Goal: Transaction & Acquisition: Purchase product/service

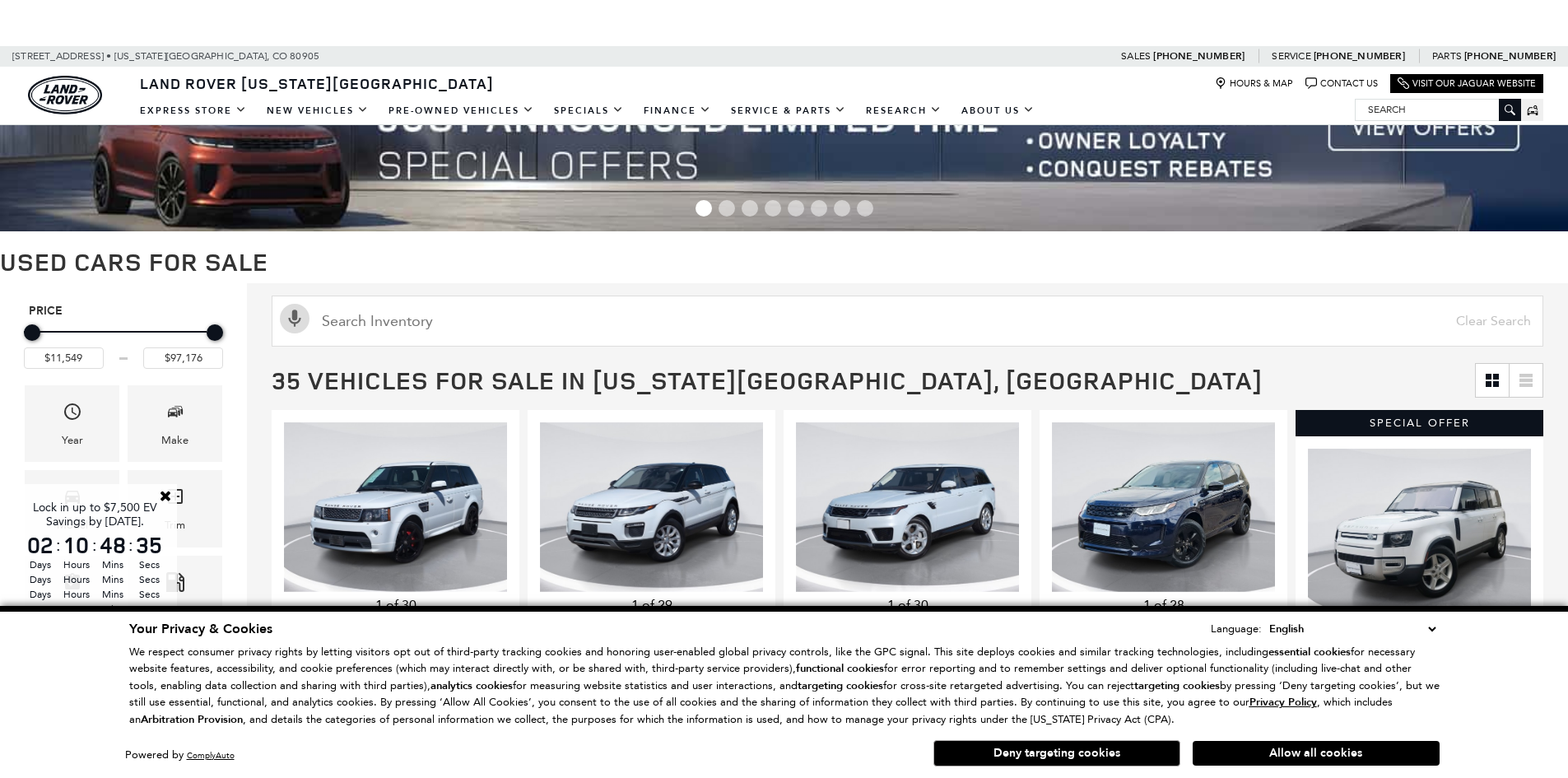
scroll to position [165, 0]
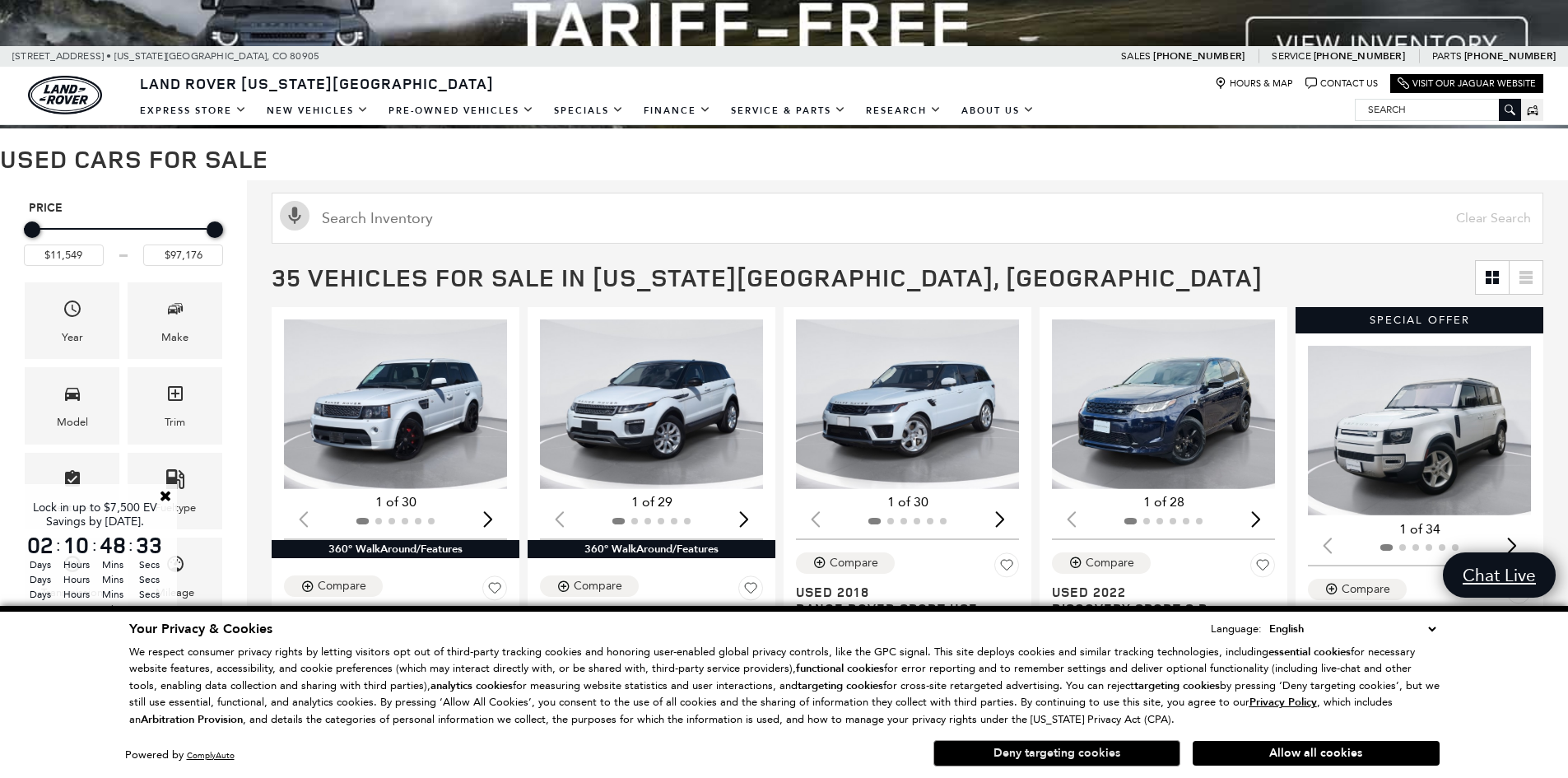
click at [1073, 746] on button "Deny targeting cookies" at bounding box center [1057, 753] width 247 height 26
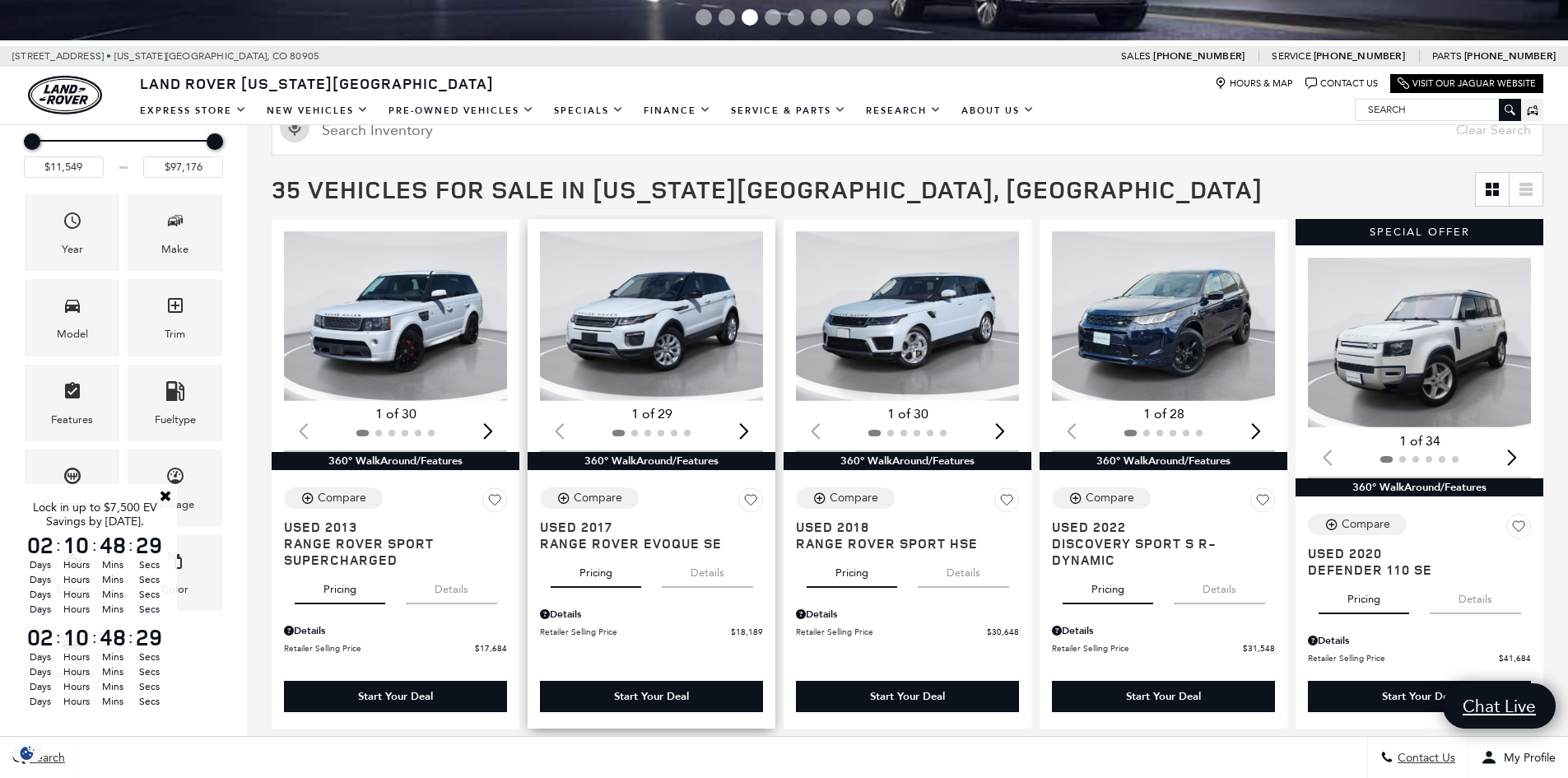
scroll to position [247, 0]
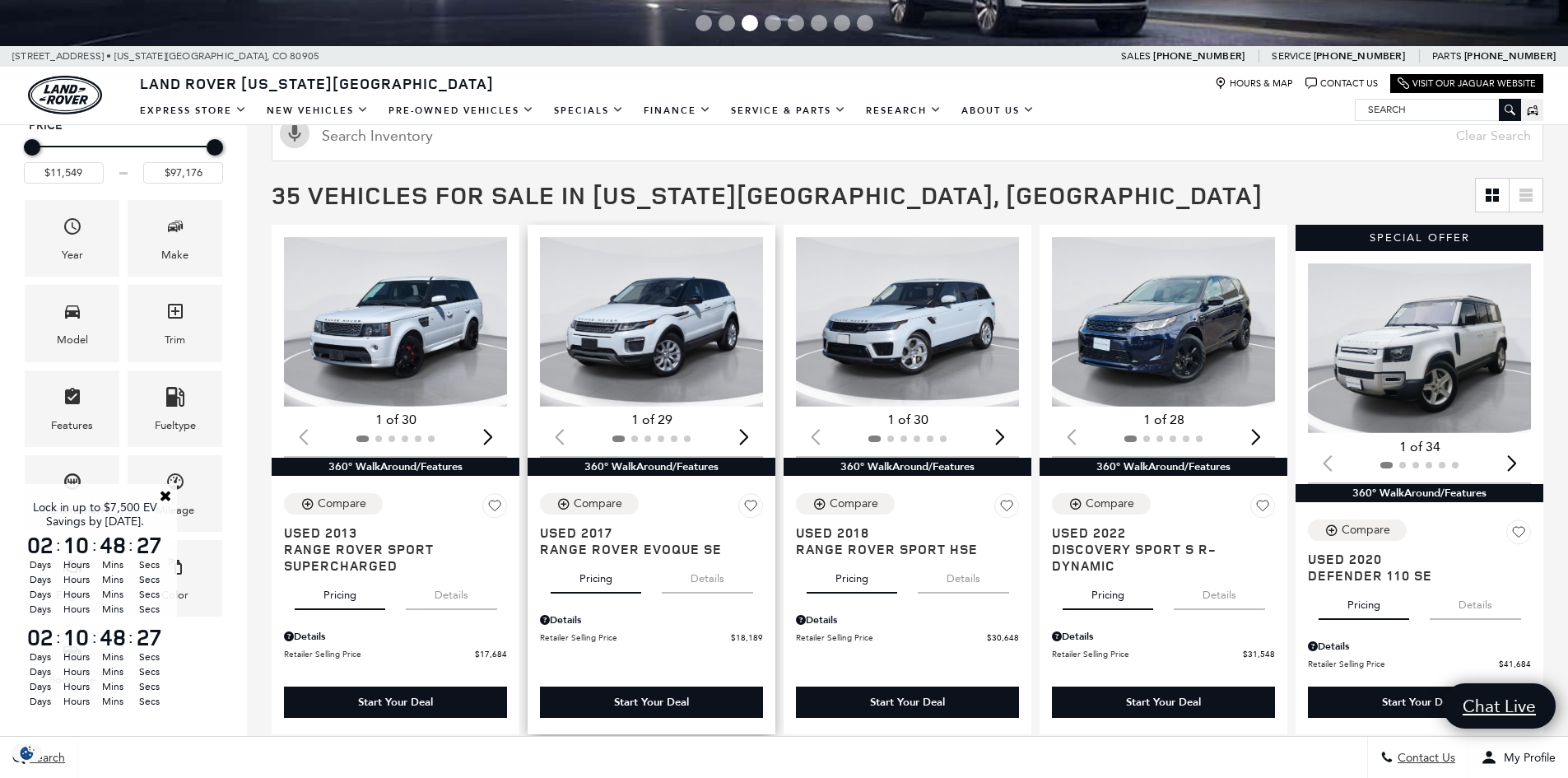
click at [679, 340] on img "1 / 2" at bounding box center [653, 321] width 225 height 170
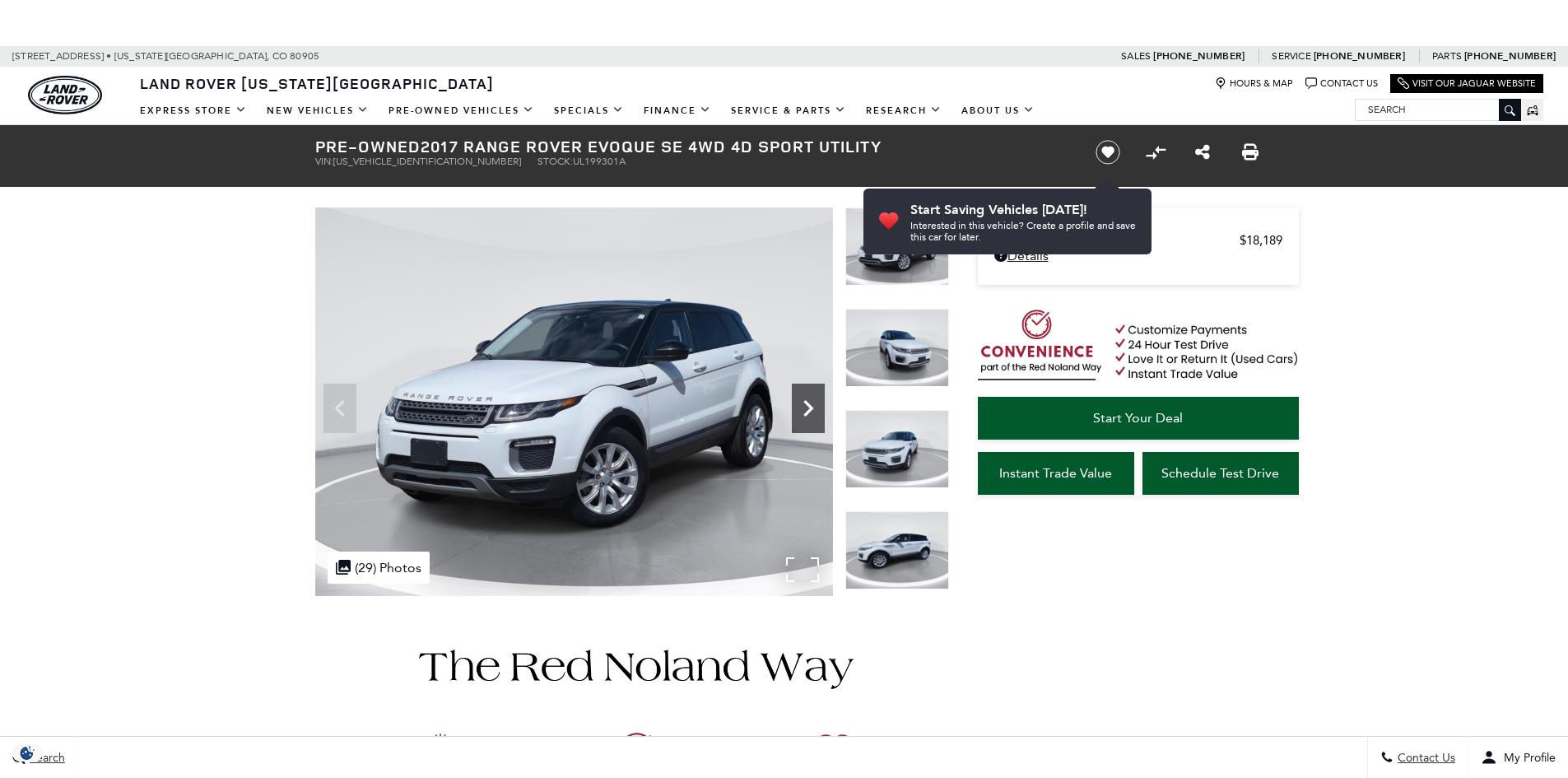
click at [801, 408] on icon "Next" at bounding box center [808, 408] width 33 height 33
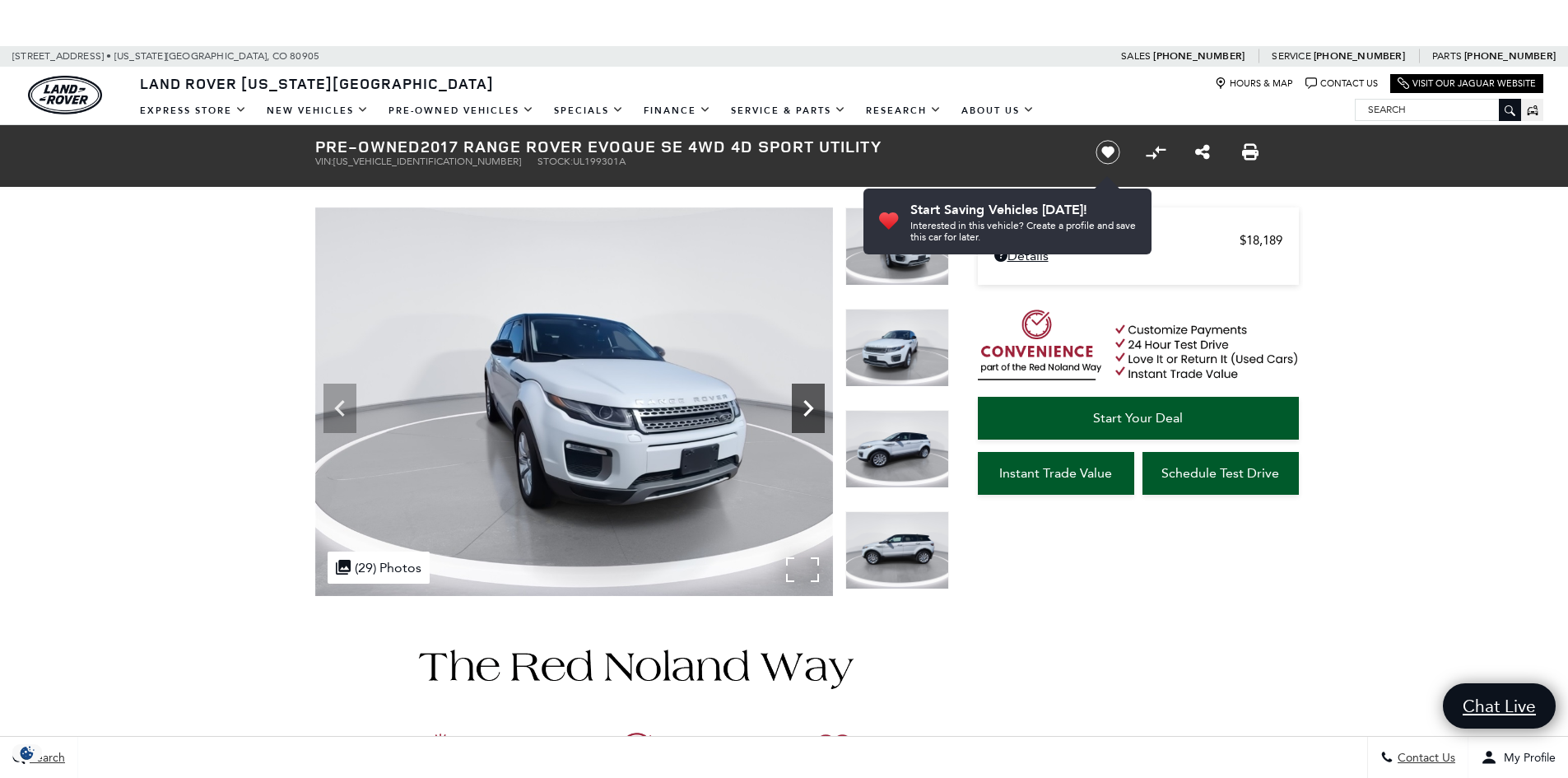
click at [801, 408] on icon "Next" at bounding box center [808, 408] width 33 height 33
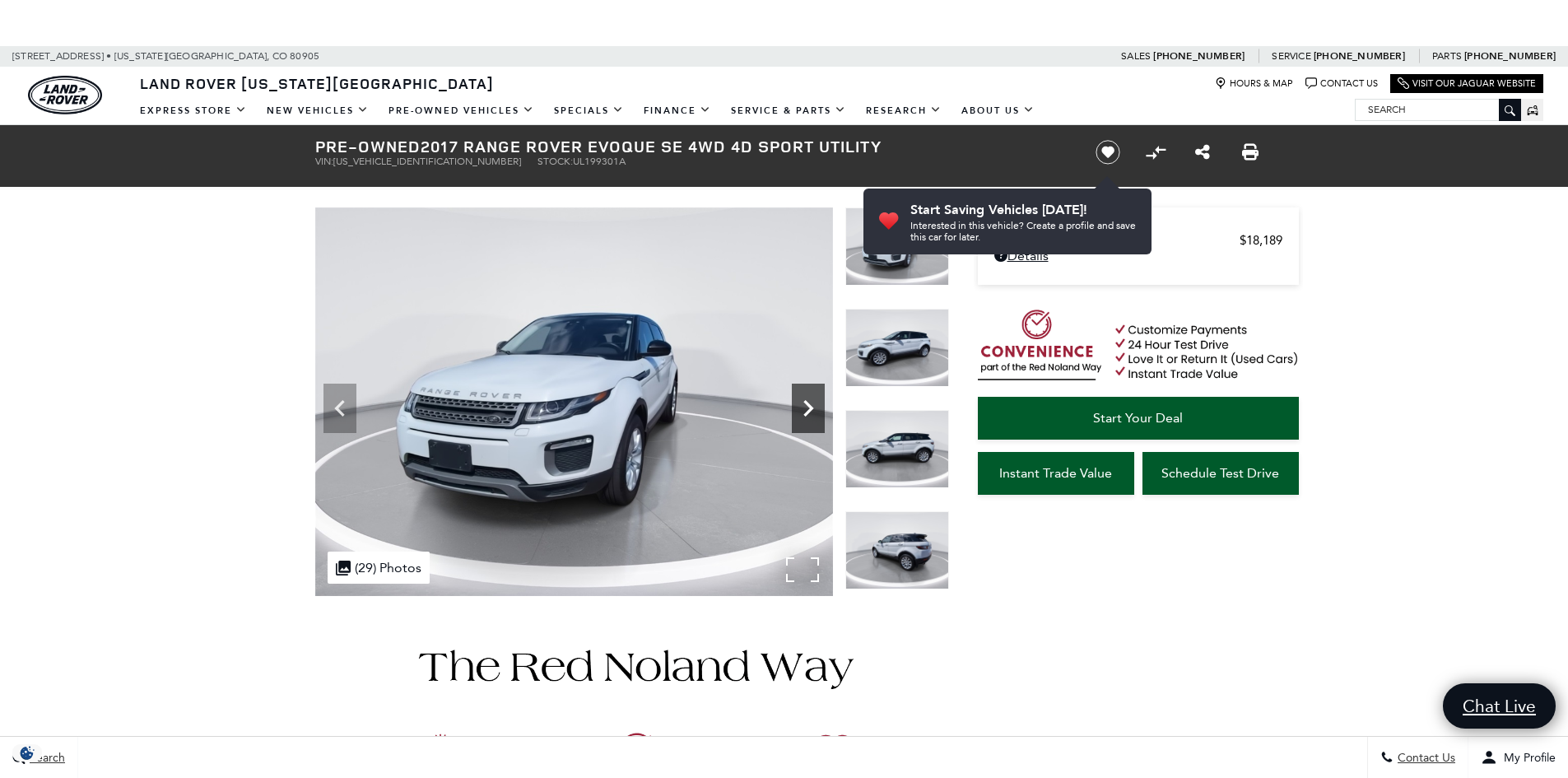
click at [801, 408] on icon "Next" at bounding box center [808, 408] width 33 height 33
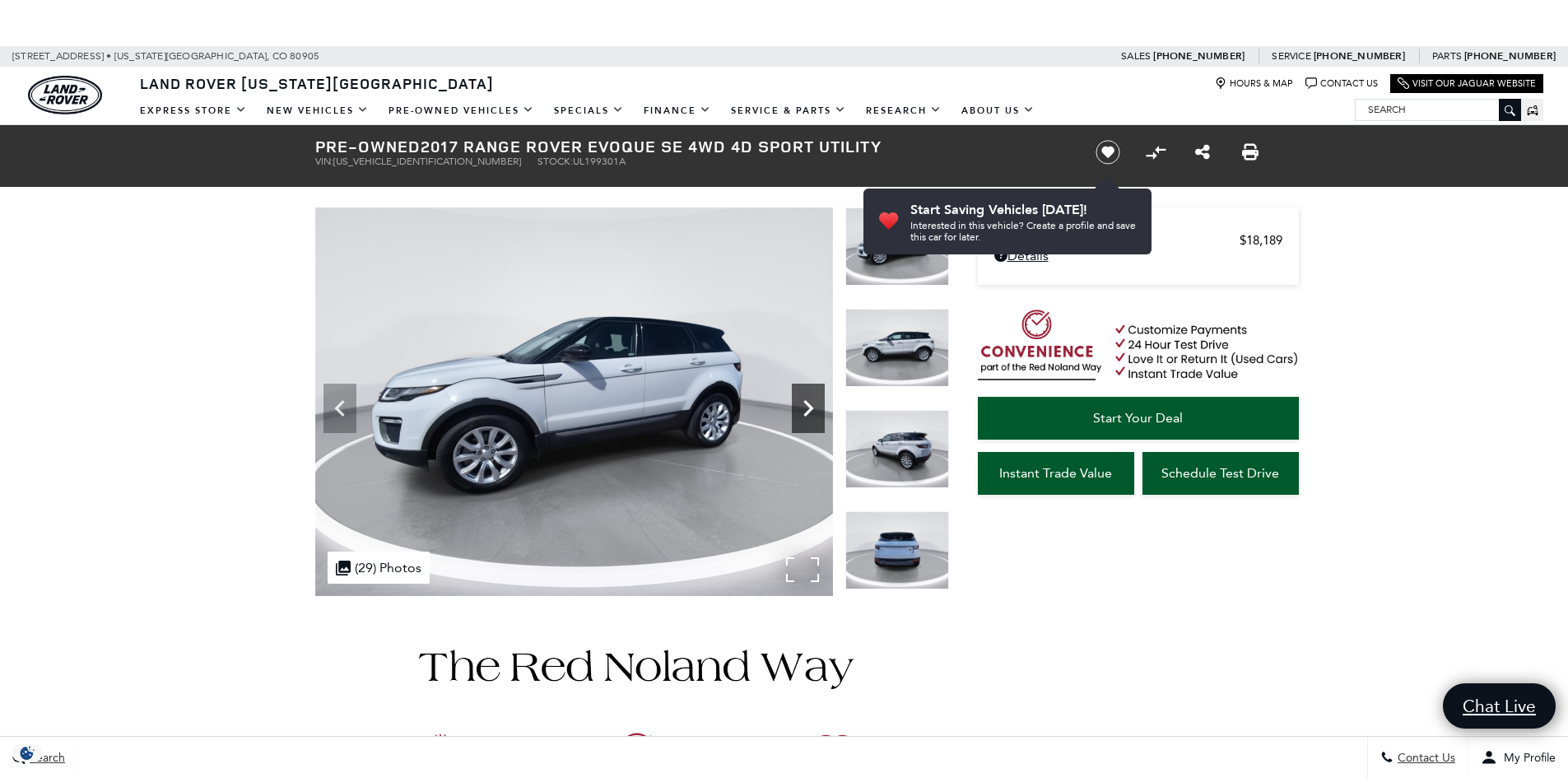
click at [801, 408] on icon "Next" at bounding box center [808, 408] width 33 height 33
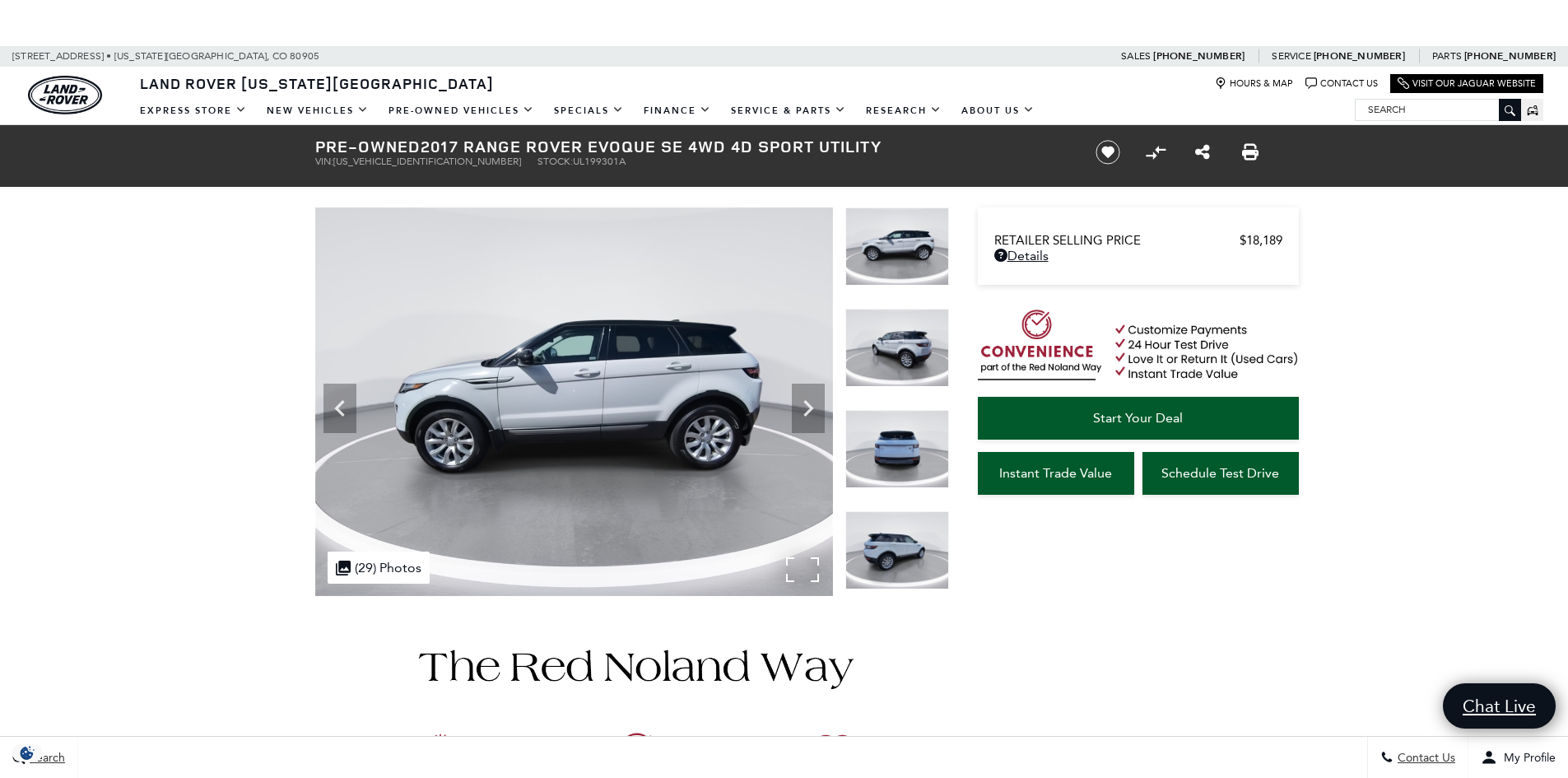
click at [694, 427] on img at bounding box center [574, 402] width 518 height 388
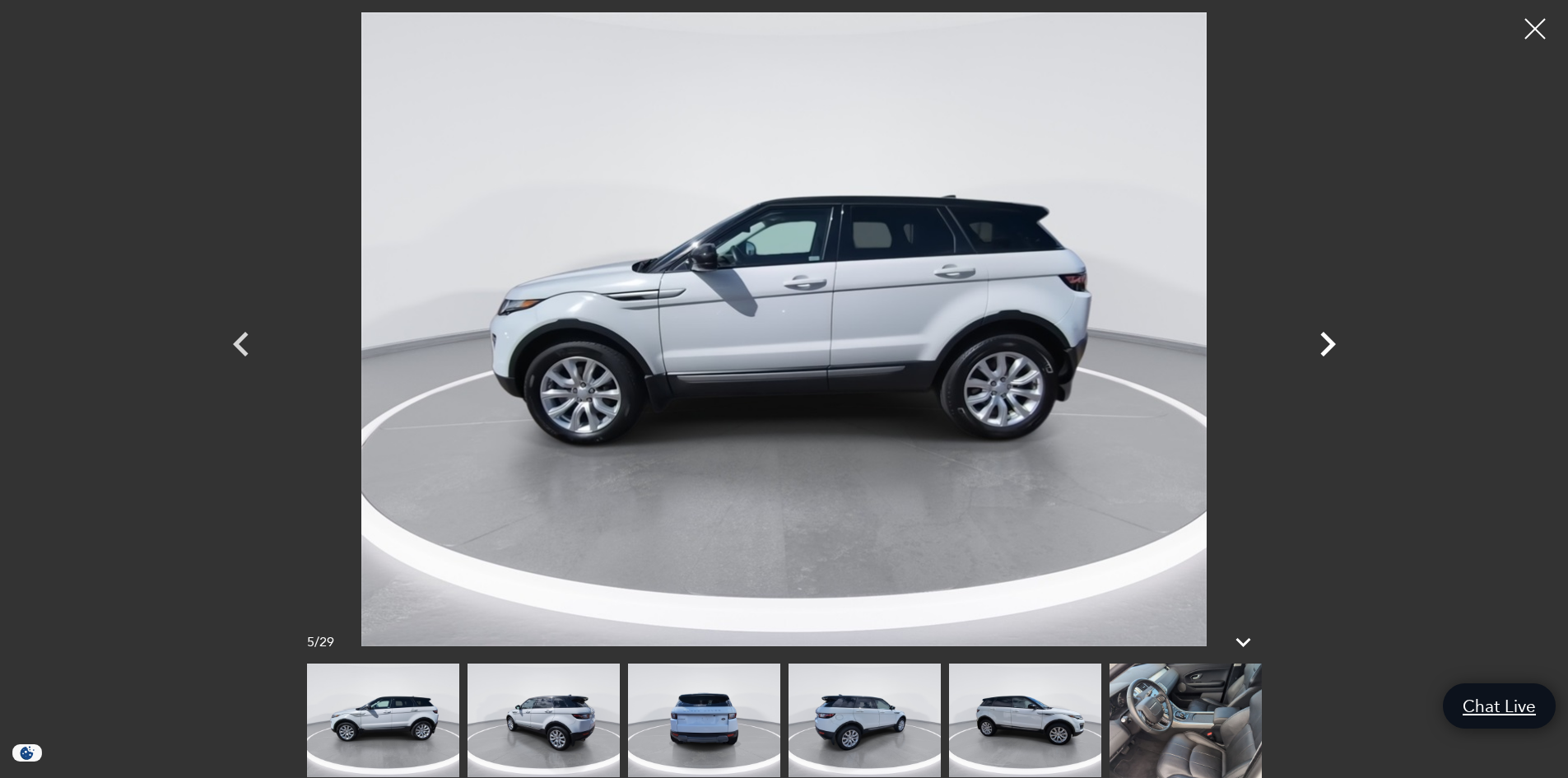
click at [1330, 343] on icon "Next" at bounding box center [1328, 343] width 16 height 24
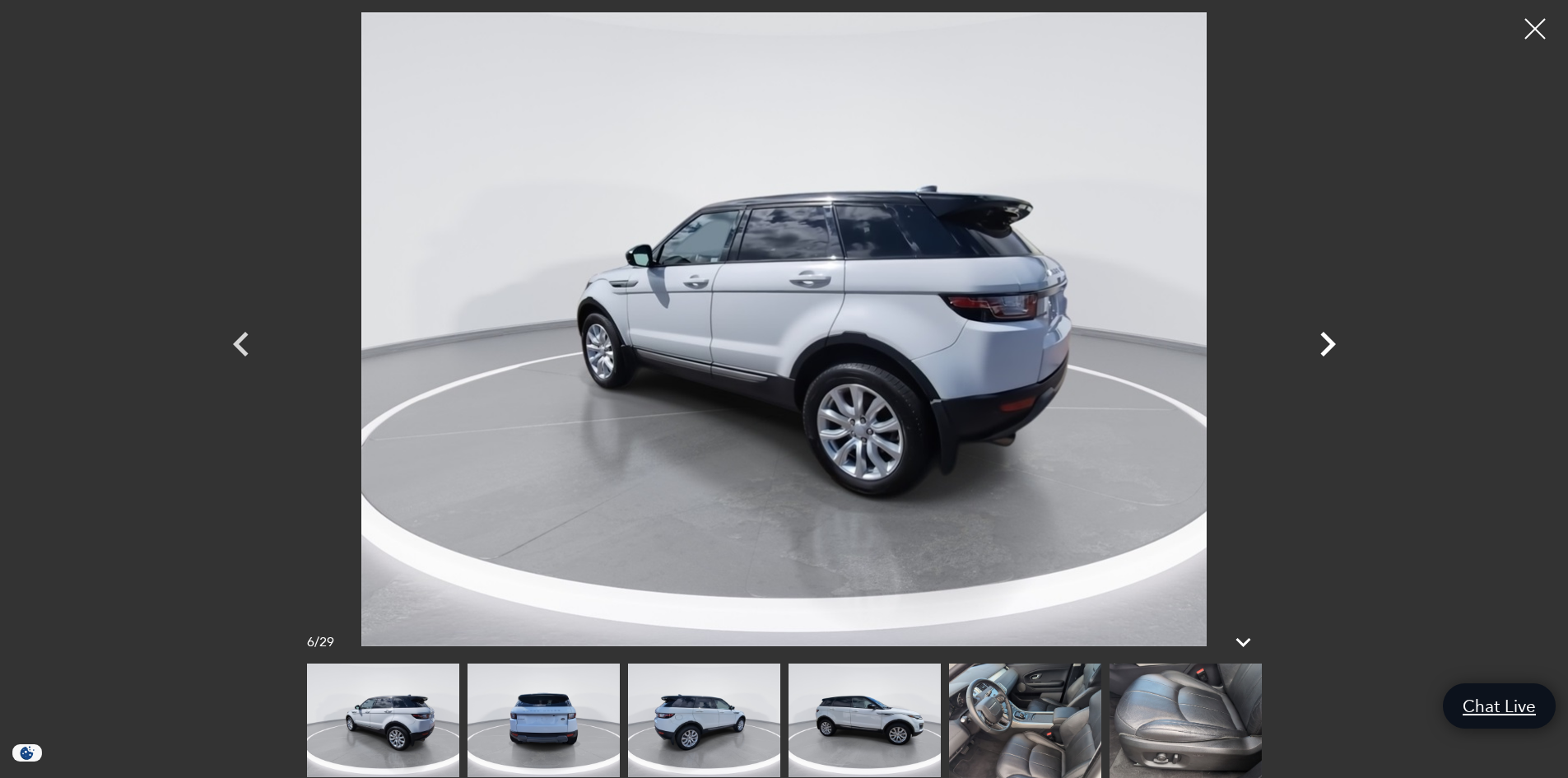
click at [1330, 343] on icon "Next" at bounding box center [1328, 343] width 16 height 24
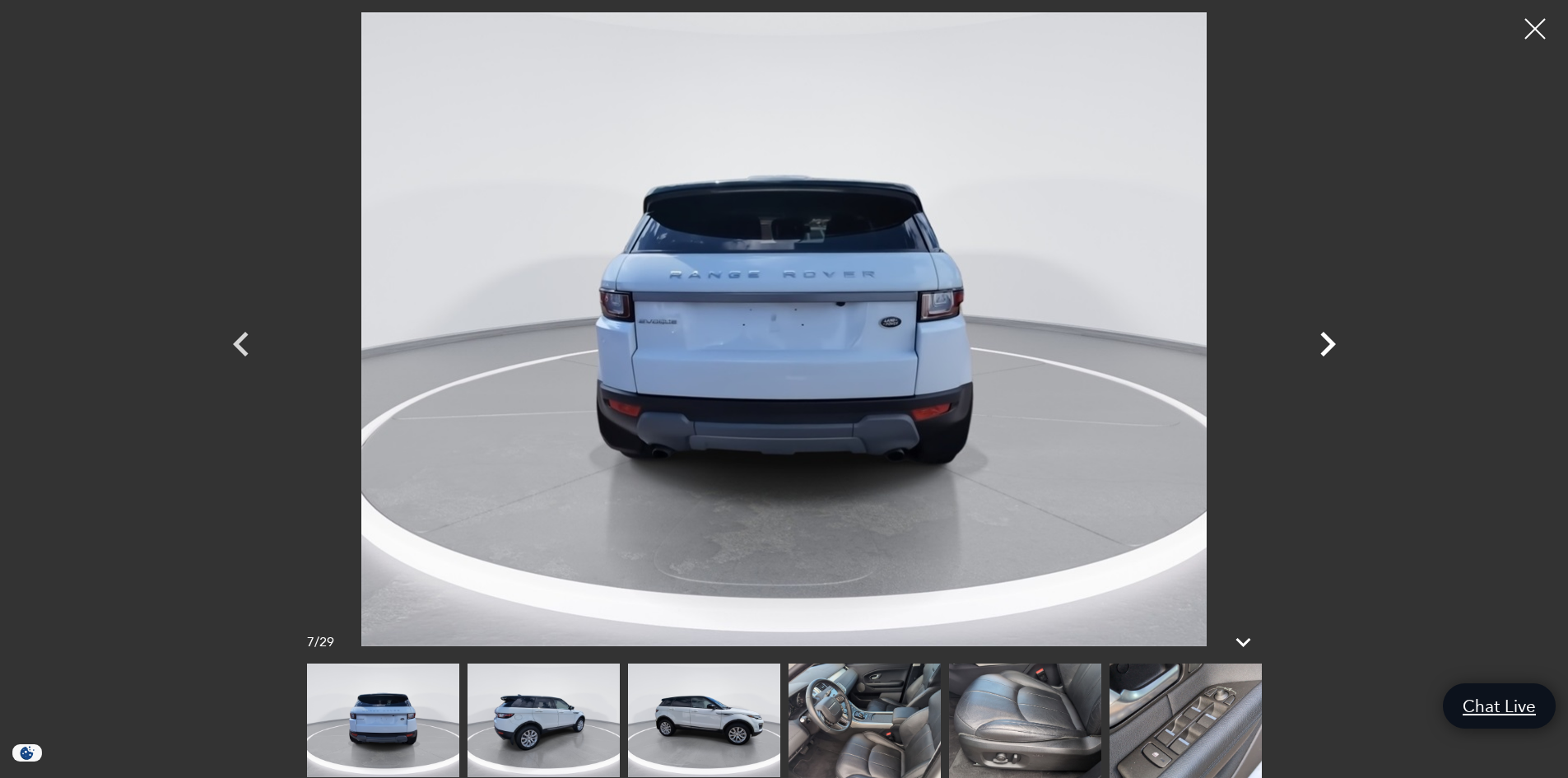
click at [1330, 343] on icon "Next" at bounding box center [1328, 343] width 16 height 24
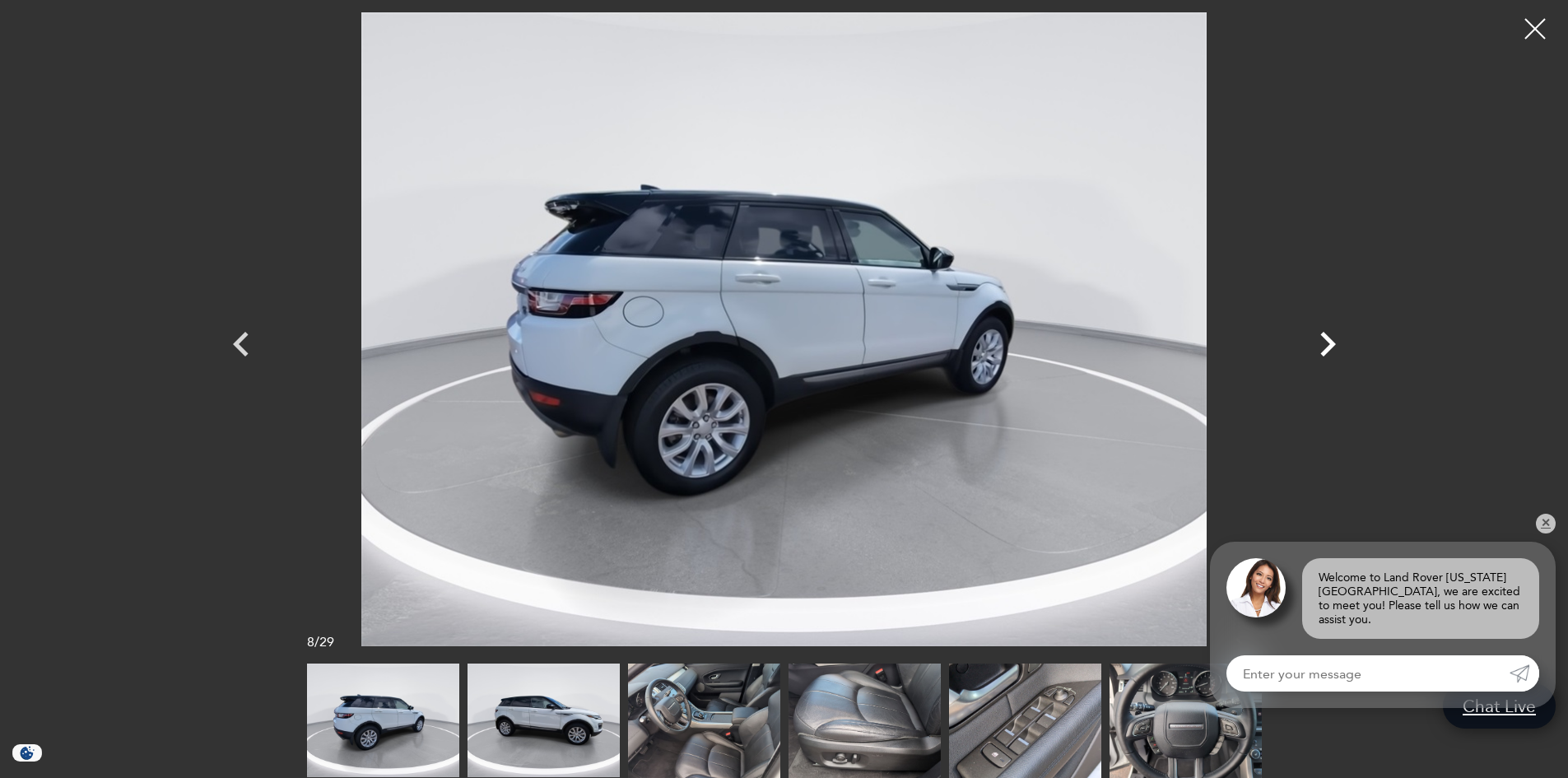
click at [1330, 343] on icon "Next" at bounding box center [1328, 343] width 16 height 24
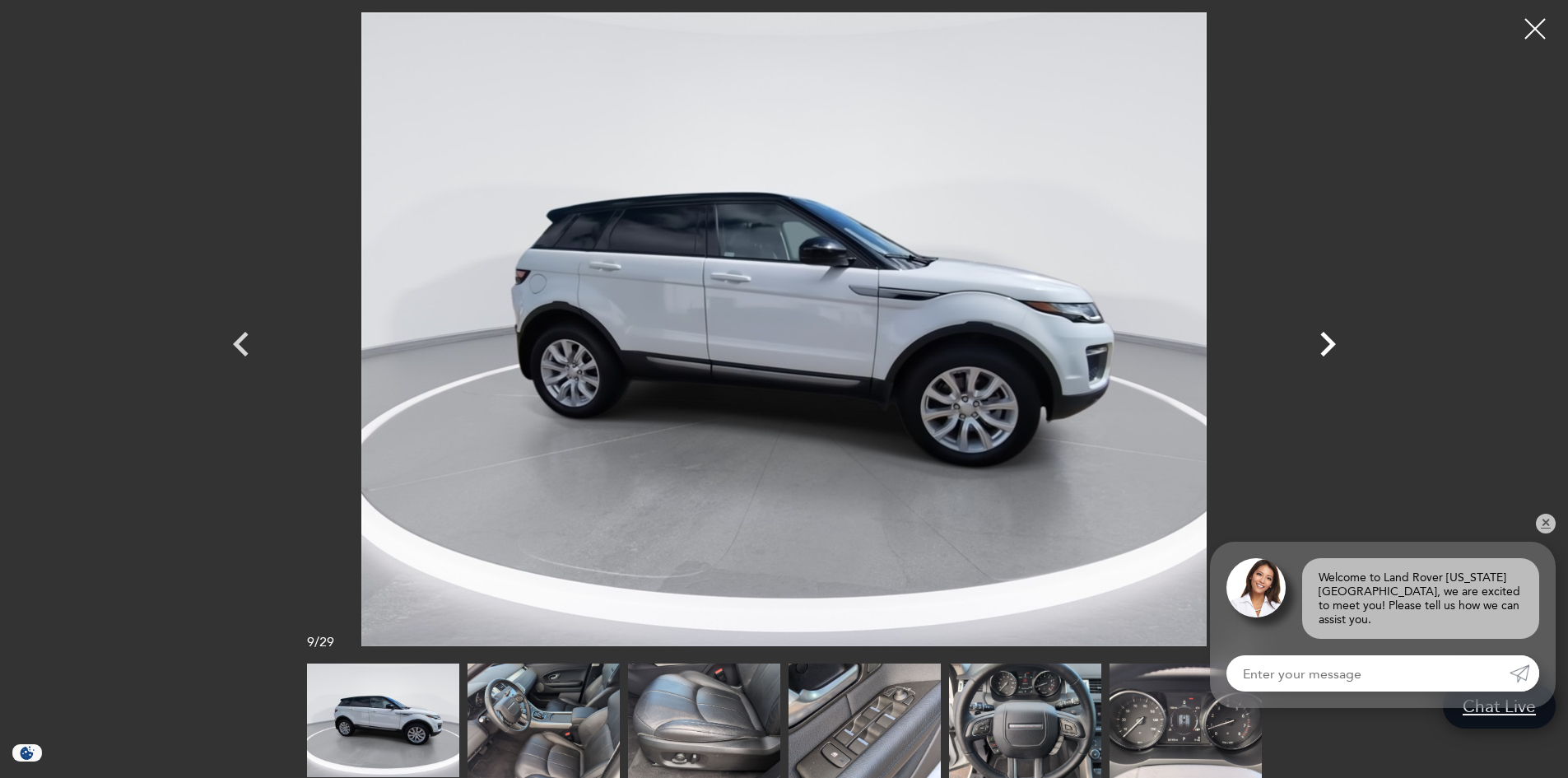
click at [1330, 343] on icon "Next" at bounding box center [1328, 343] width 16 height 24
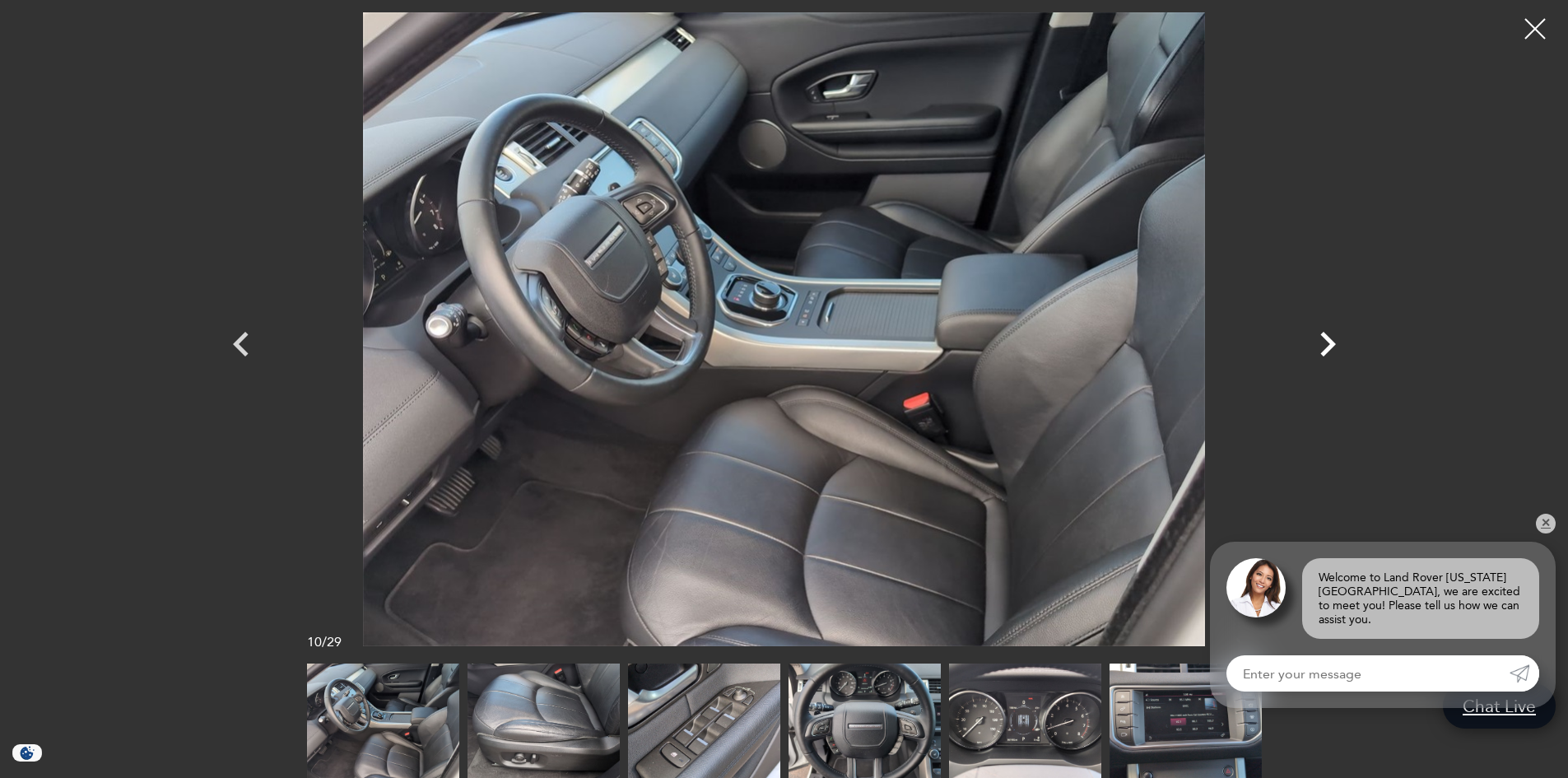
click at [1330, 343] on icon "Next" at bounding box center [1328, 343] width 16 height 24
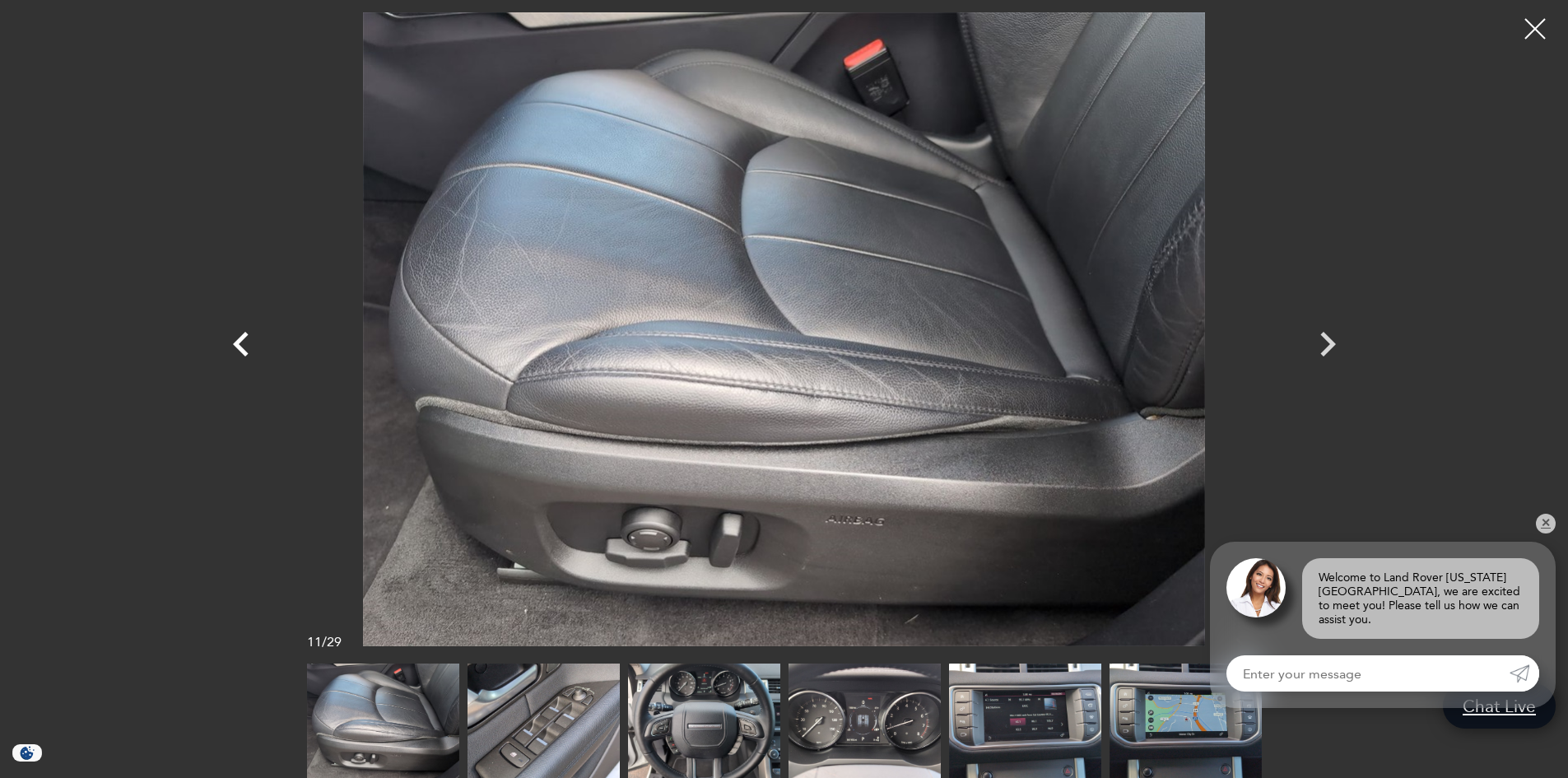
click at [231, 359] on icon "Previous" at bounding box center [241, 343] width 49 height 49
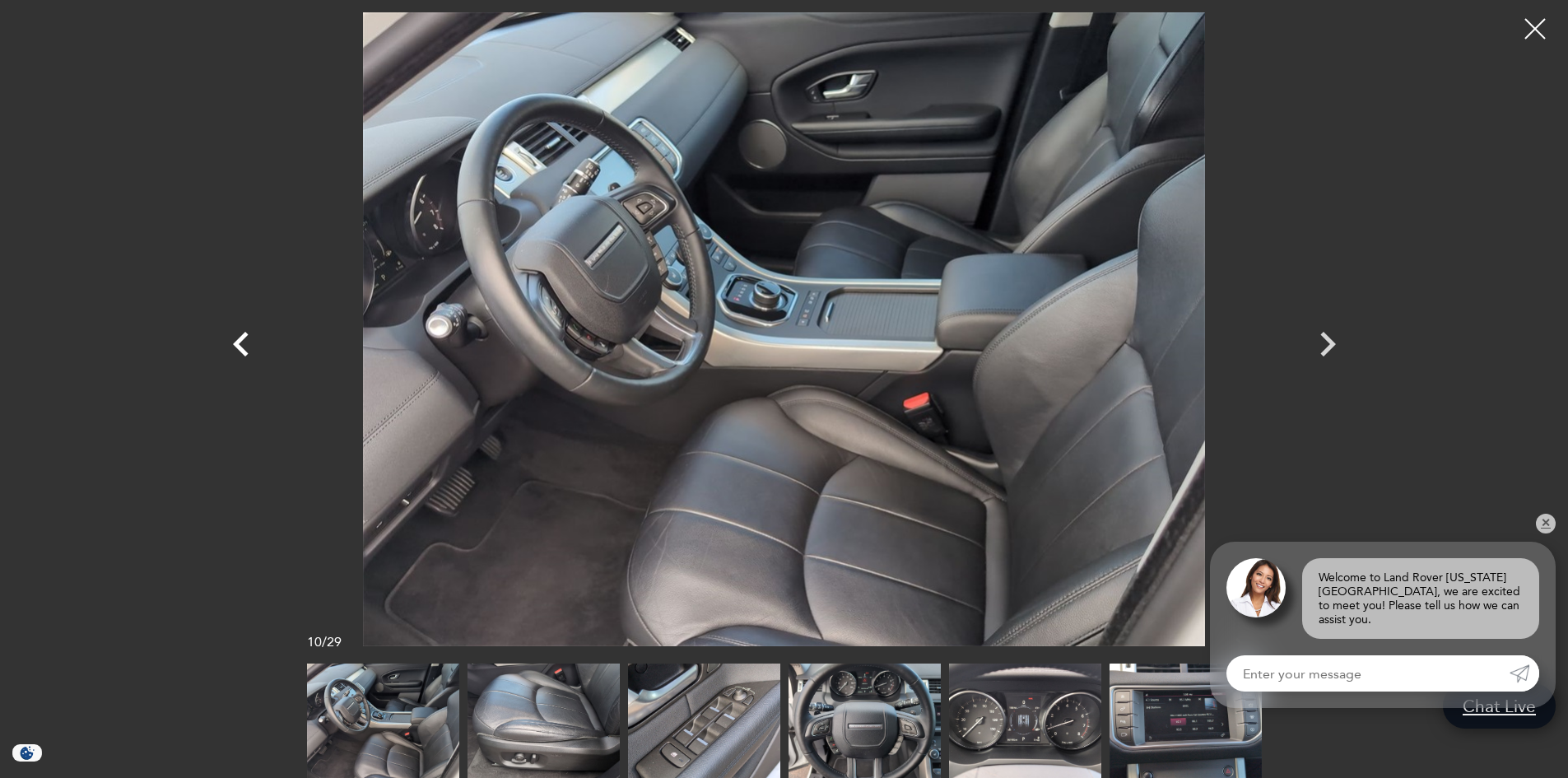
click at [231, 359] on icon "Previous" at bounding box center [241, 343] width 49 height 49
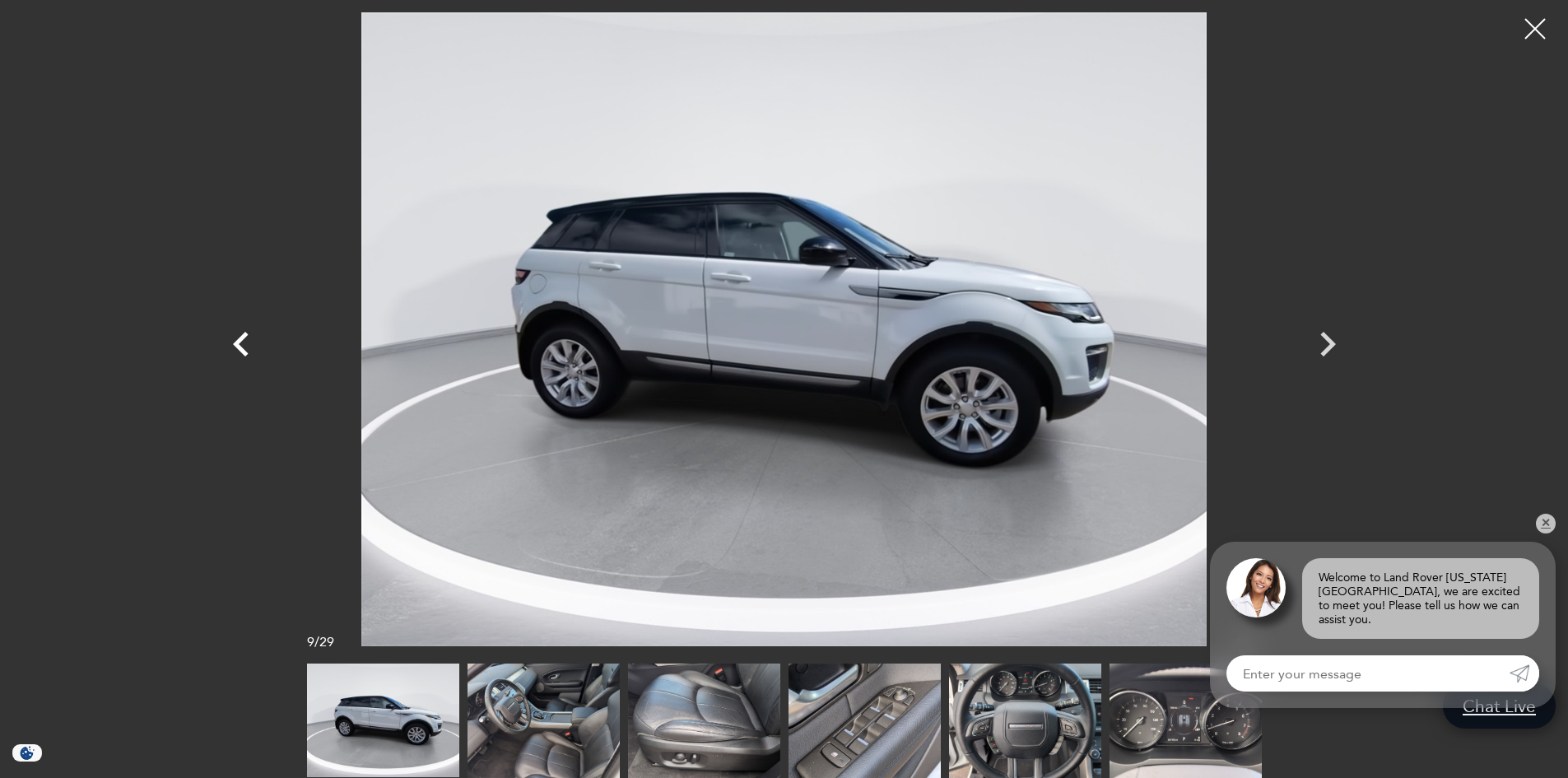
click at [247, 348] on icon "Previous" at bounding box center [241, 343] width 49 height 49
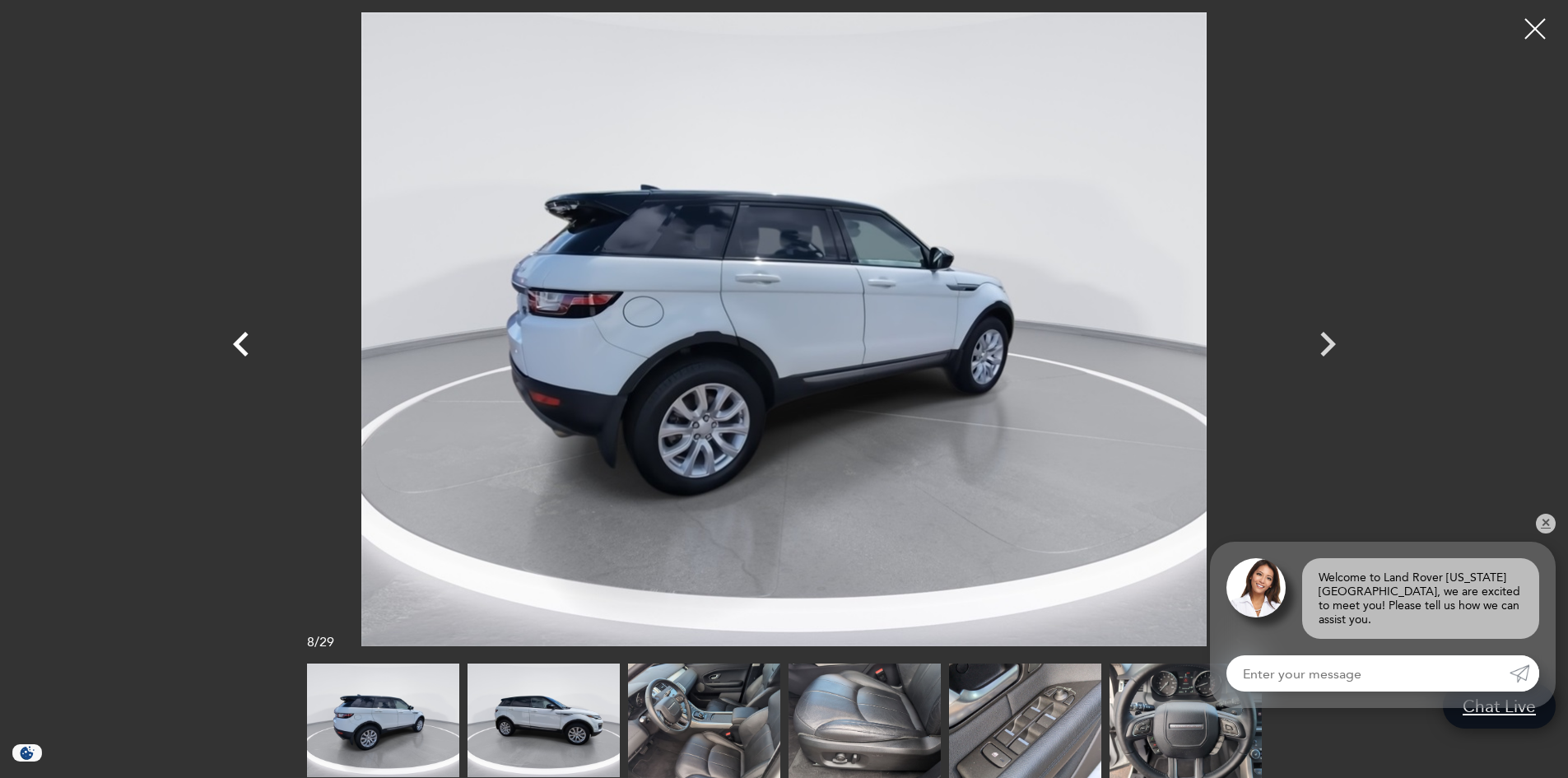
click at [247, 348] on icon "Previous" at bounding box center [241, 343] width 49 height 49
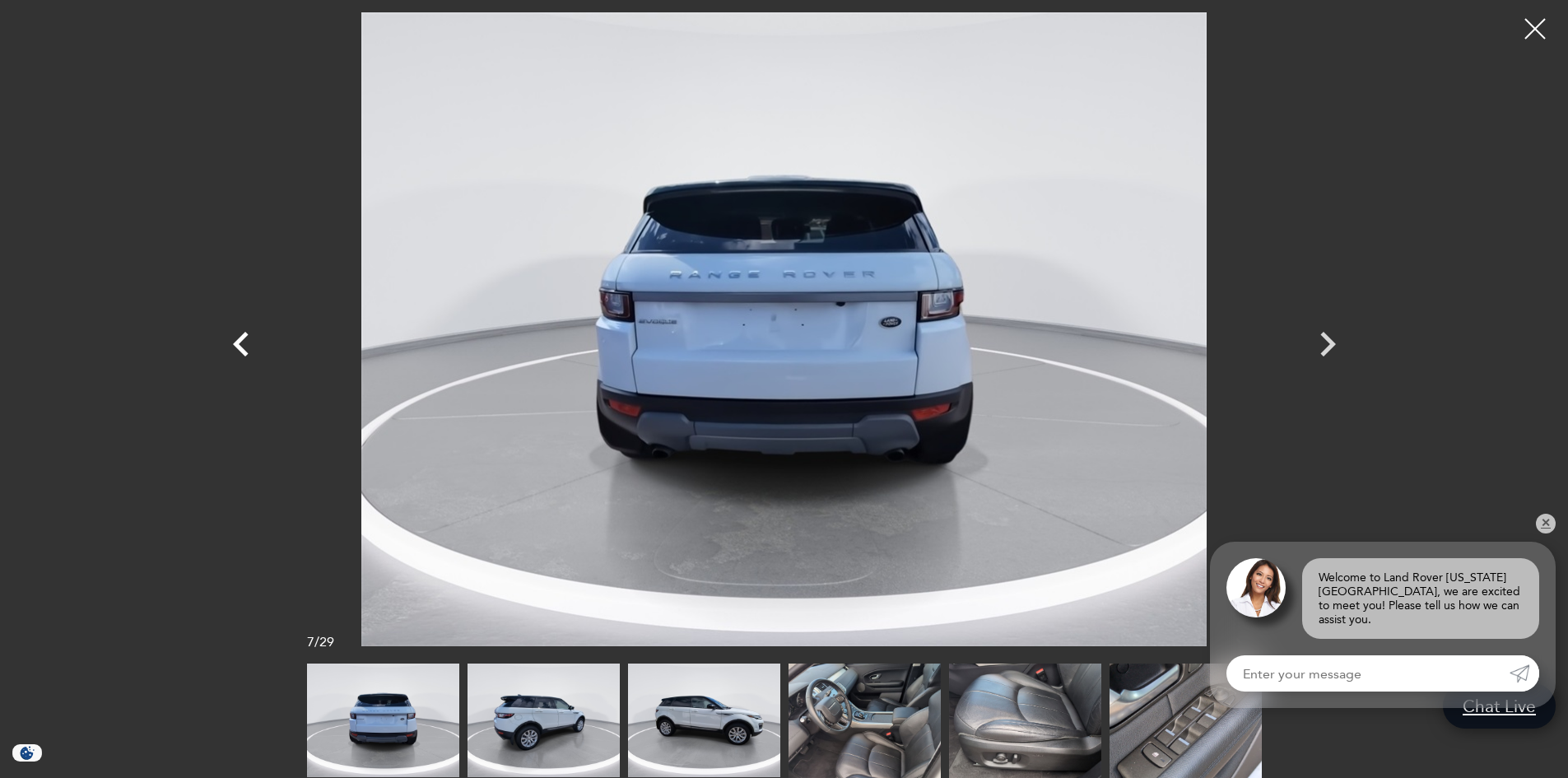
click at [247, 348] on icon "Previous" at bounding box center [241, 343] width 49 height 49
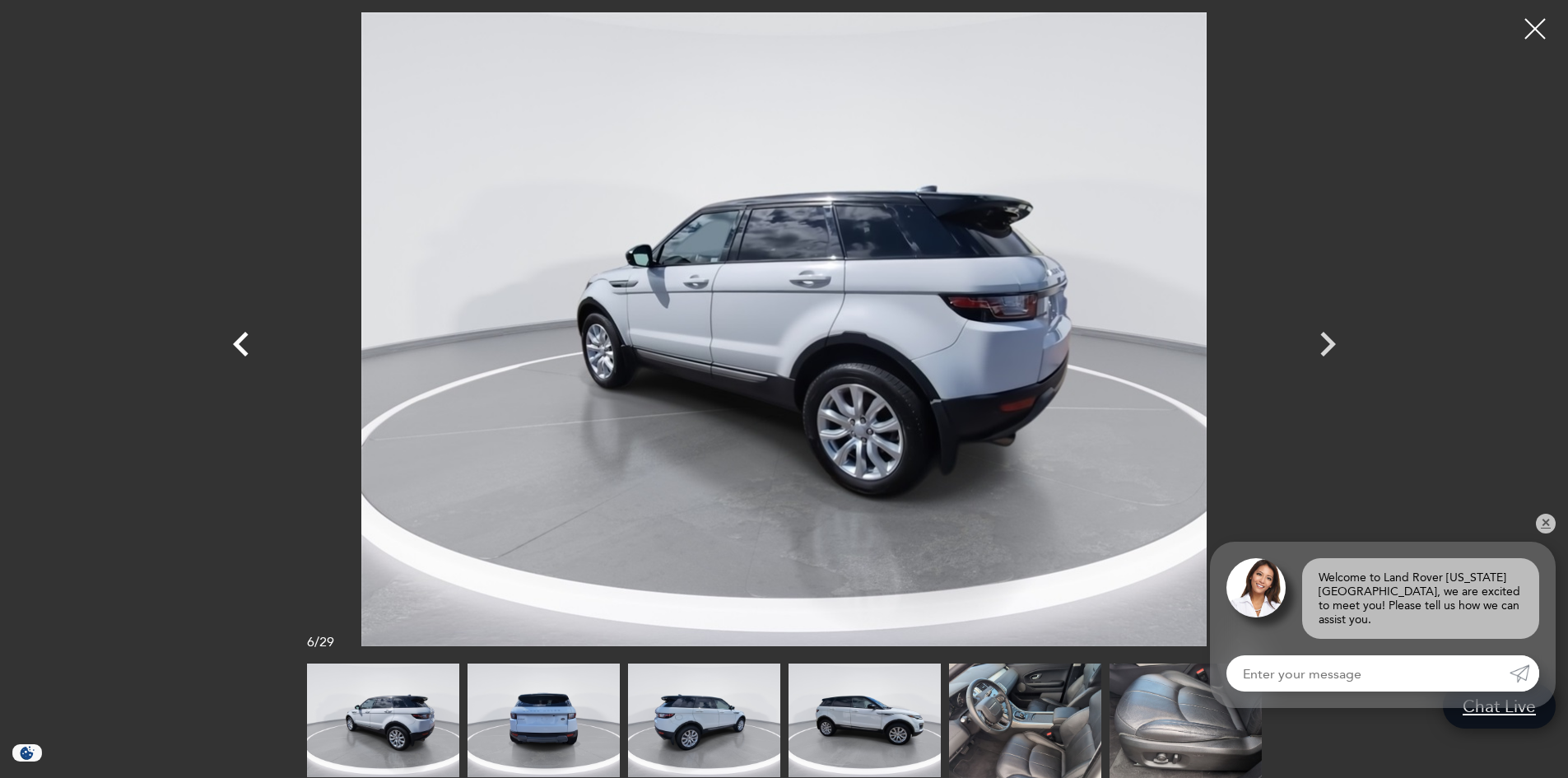
click at [247, 348] on icon "Previous" at bounding box center [241, 343] width 49 height 49
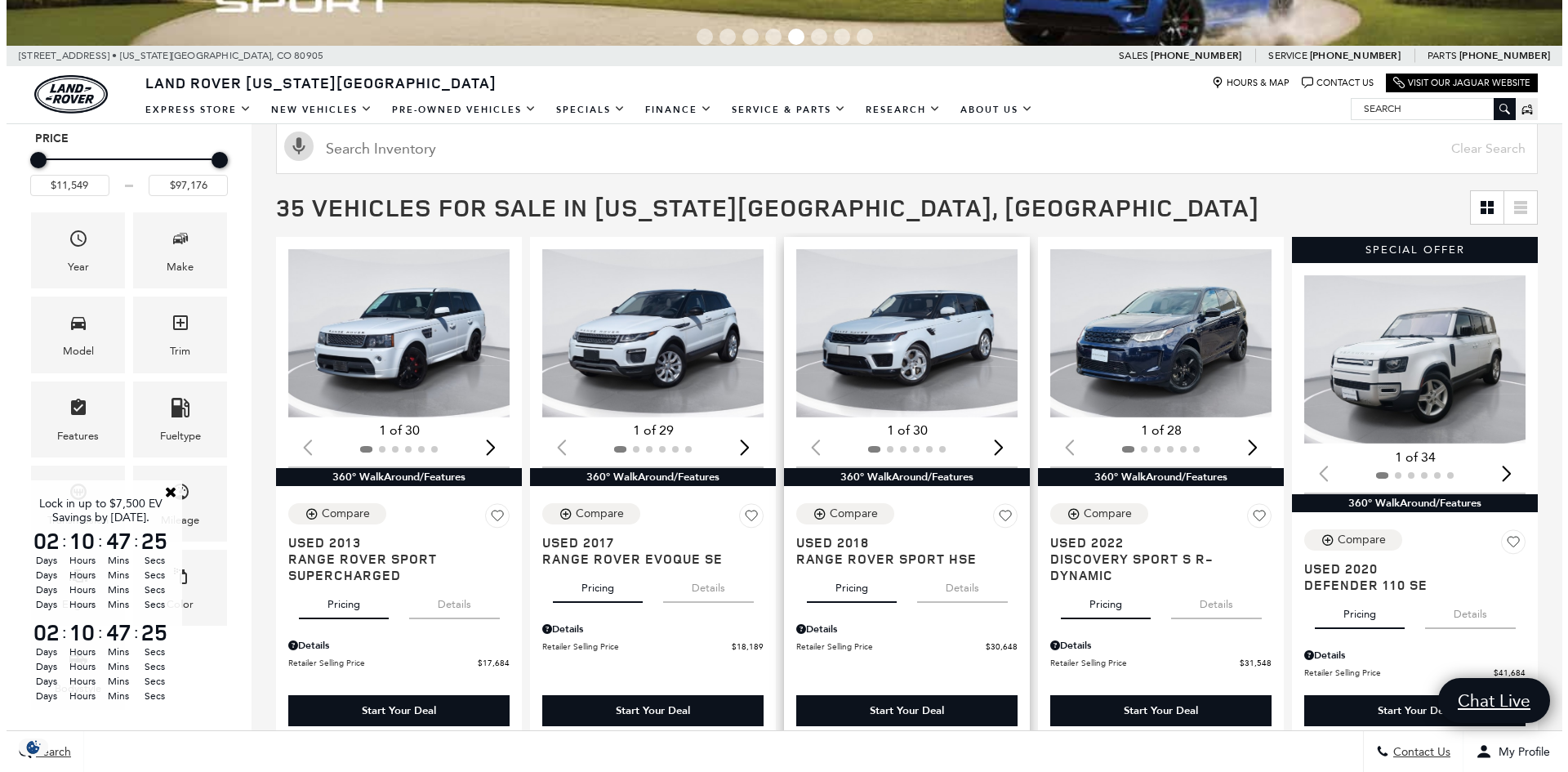
scroll to position [245, 0]
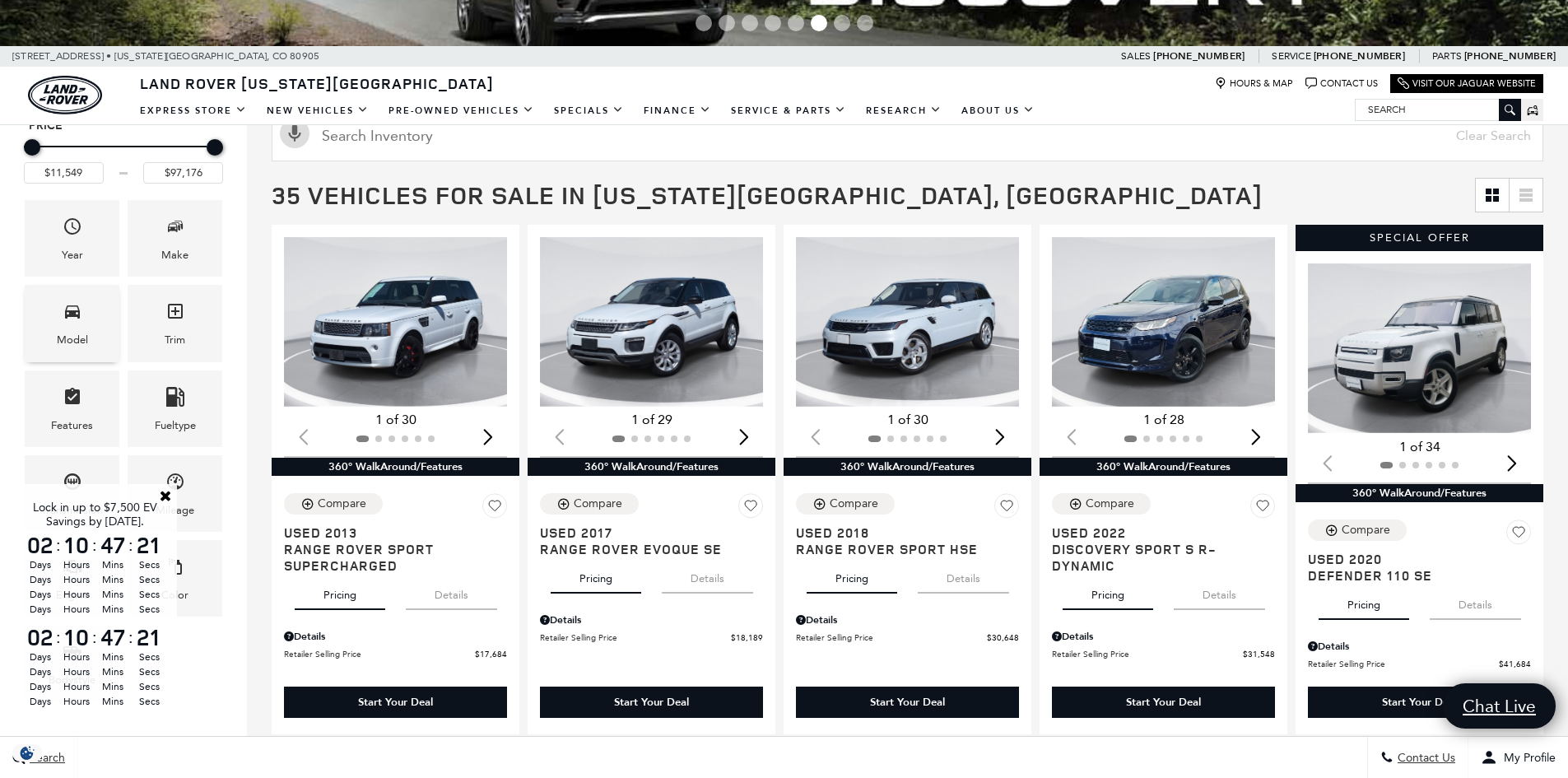
click at [91, 324] on div "Model" at bounding box center [72, 323] width 95 height 77
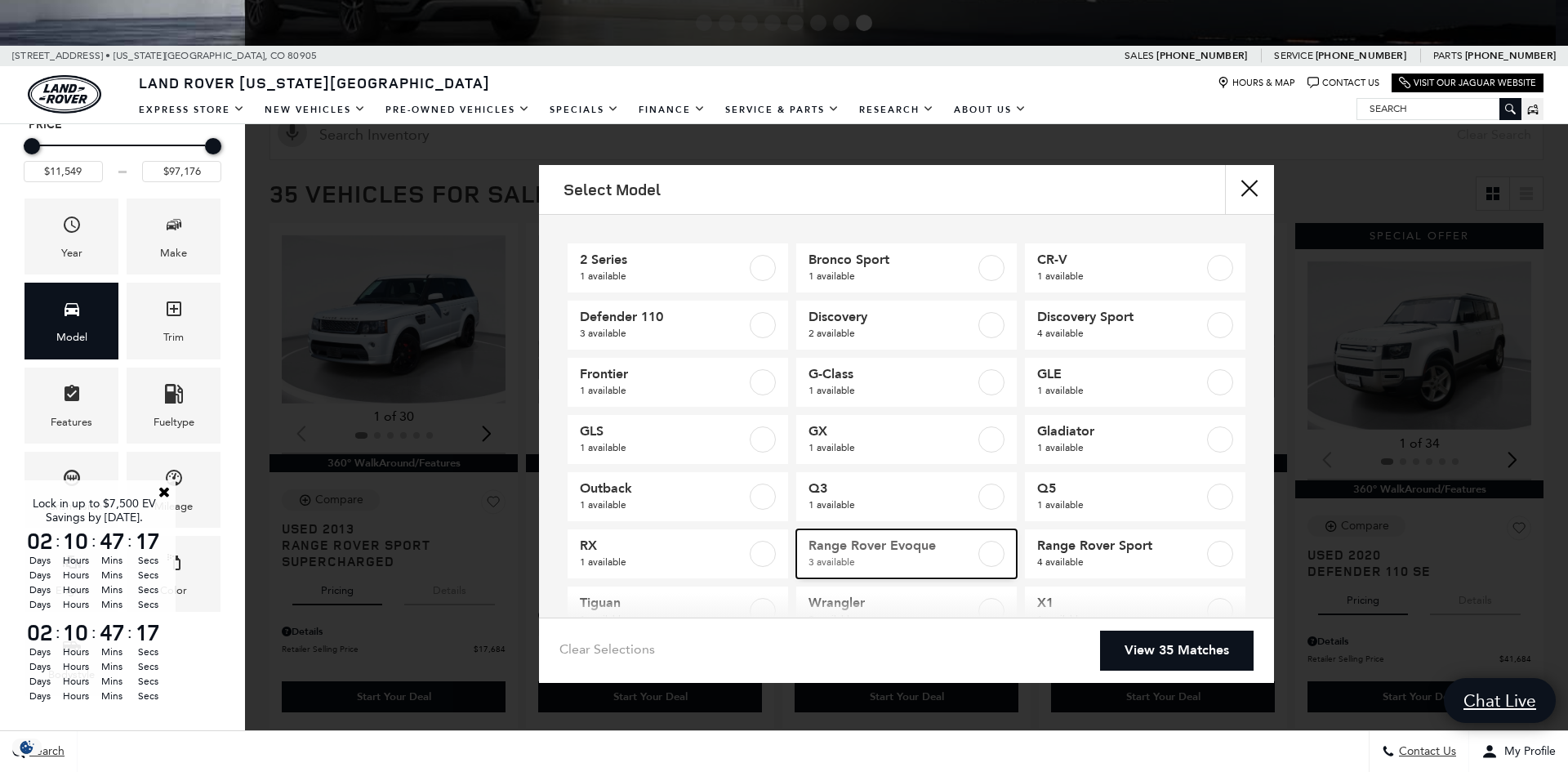
click at [989, 549] on label at bounding box center [990, 553] width 26 height 26
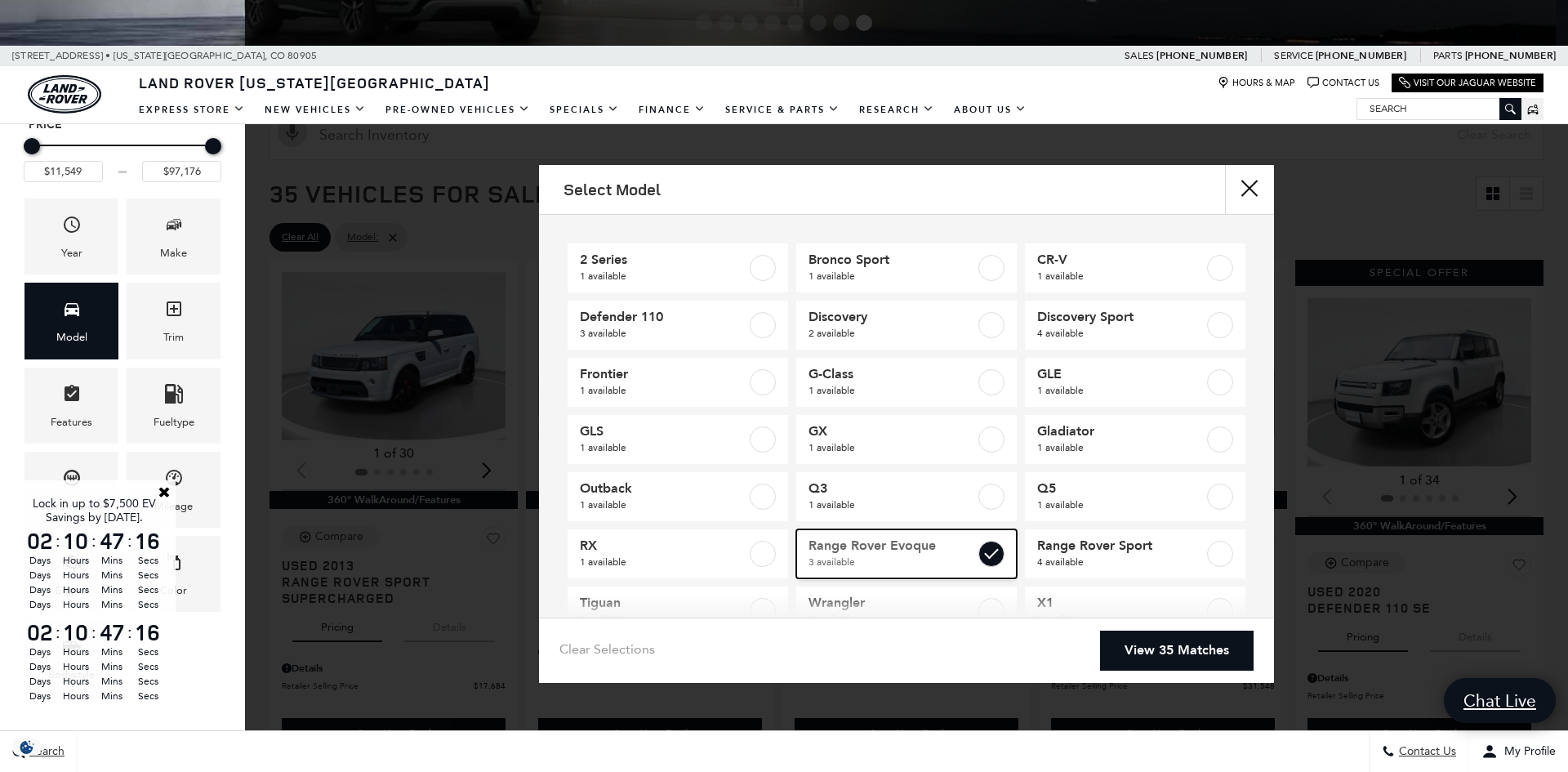
type input "$18,189"
type input "$53,484"
checkbox input "true"
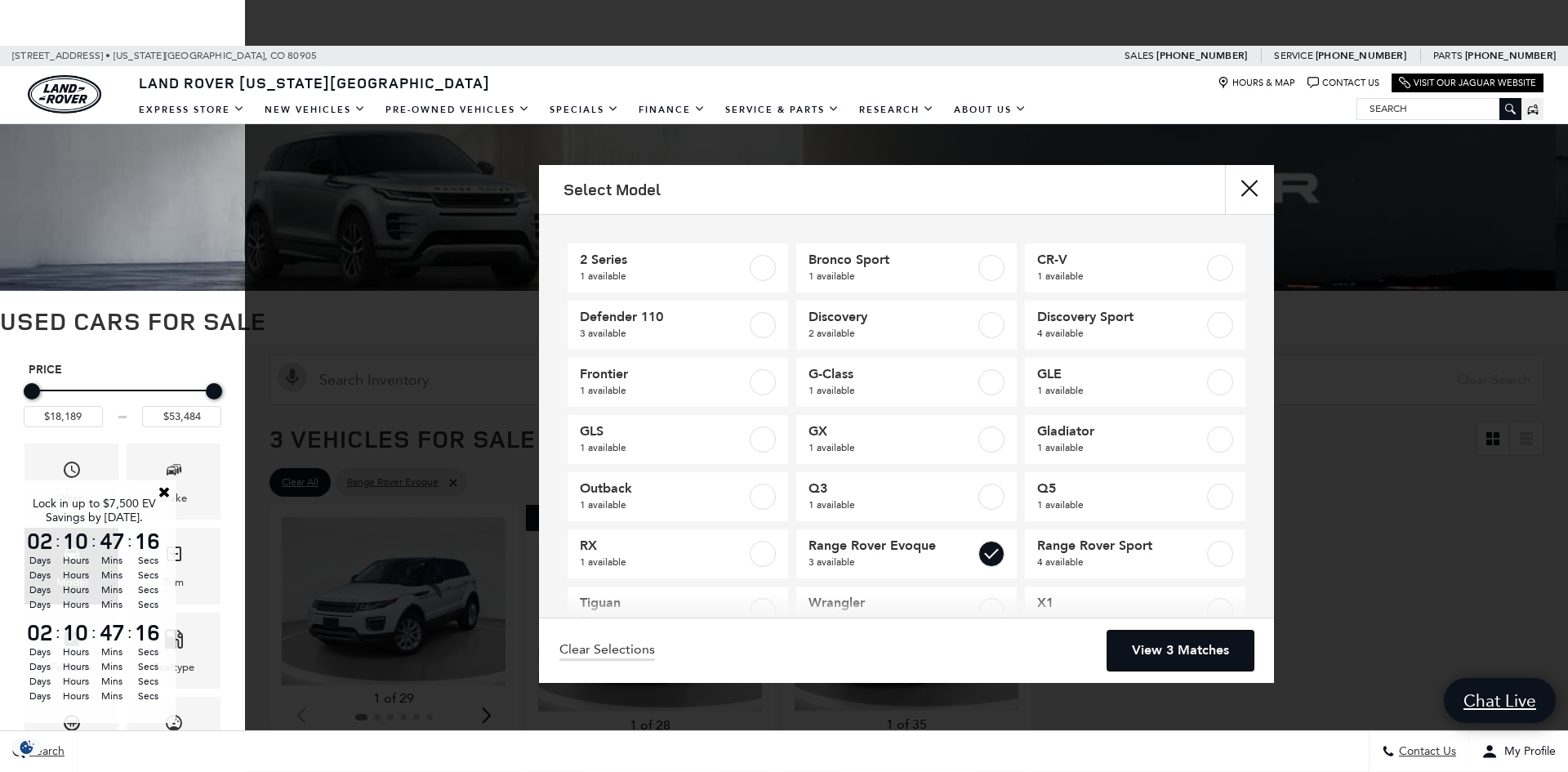
click at [1206, 648] on link "View 3 Matches" at bounding box center [1181, 651] width 146 height 40
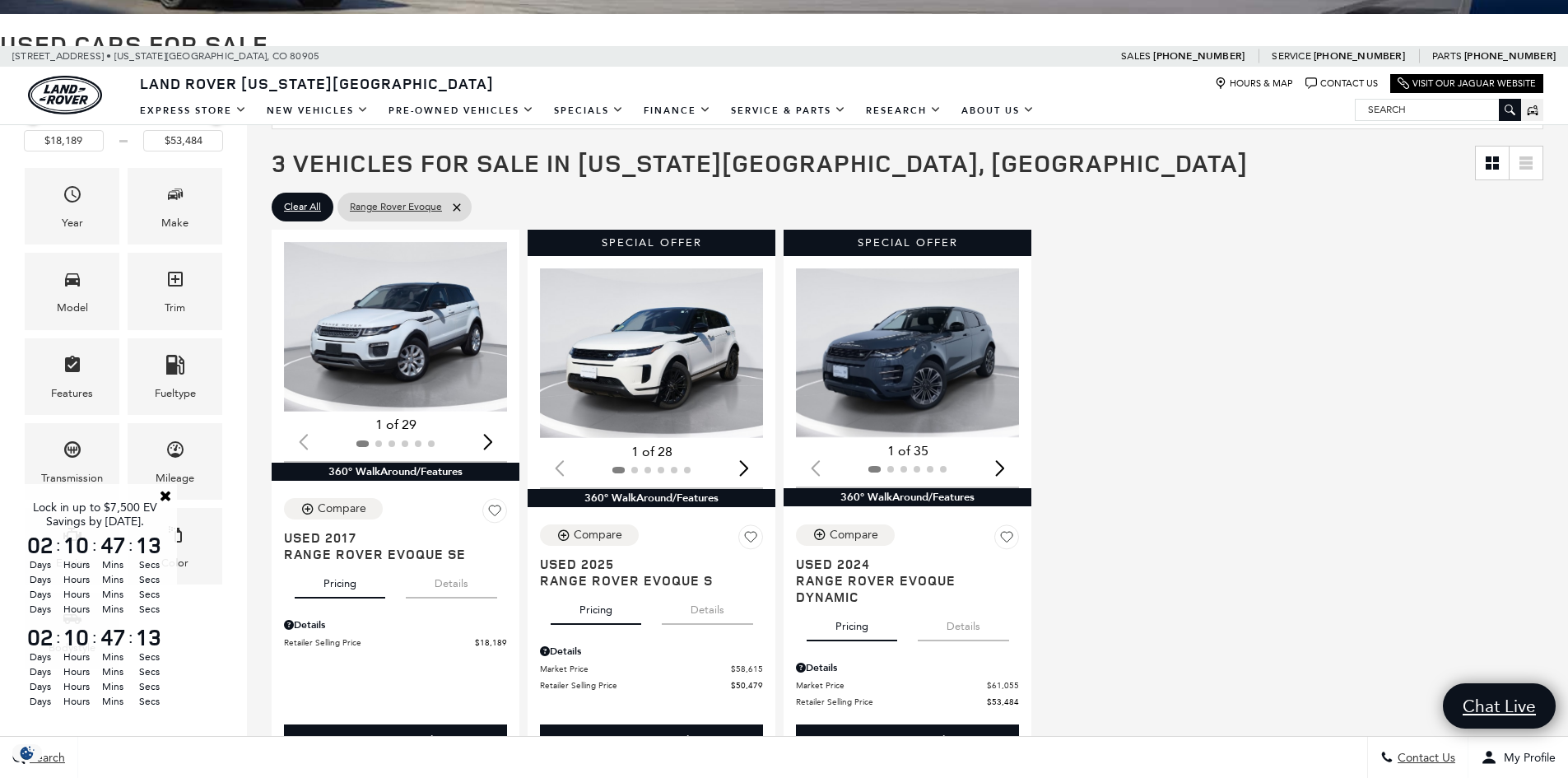
scroll to position [329, 0]
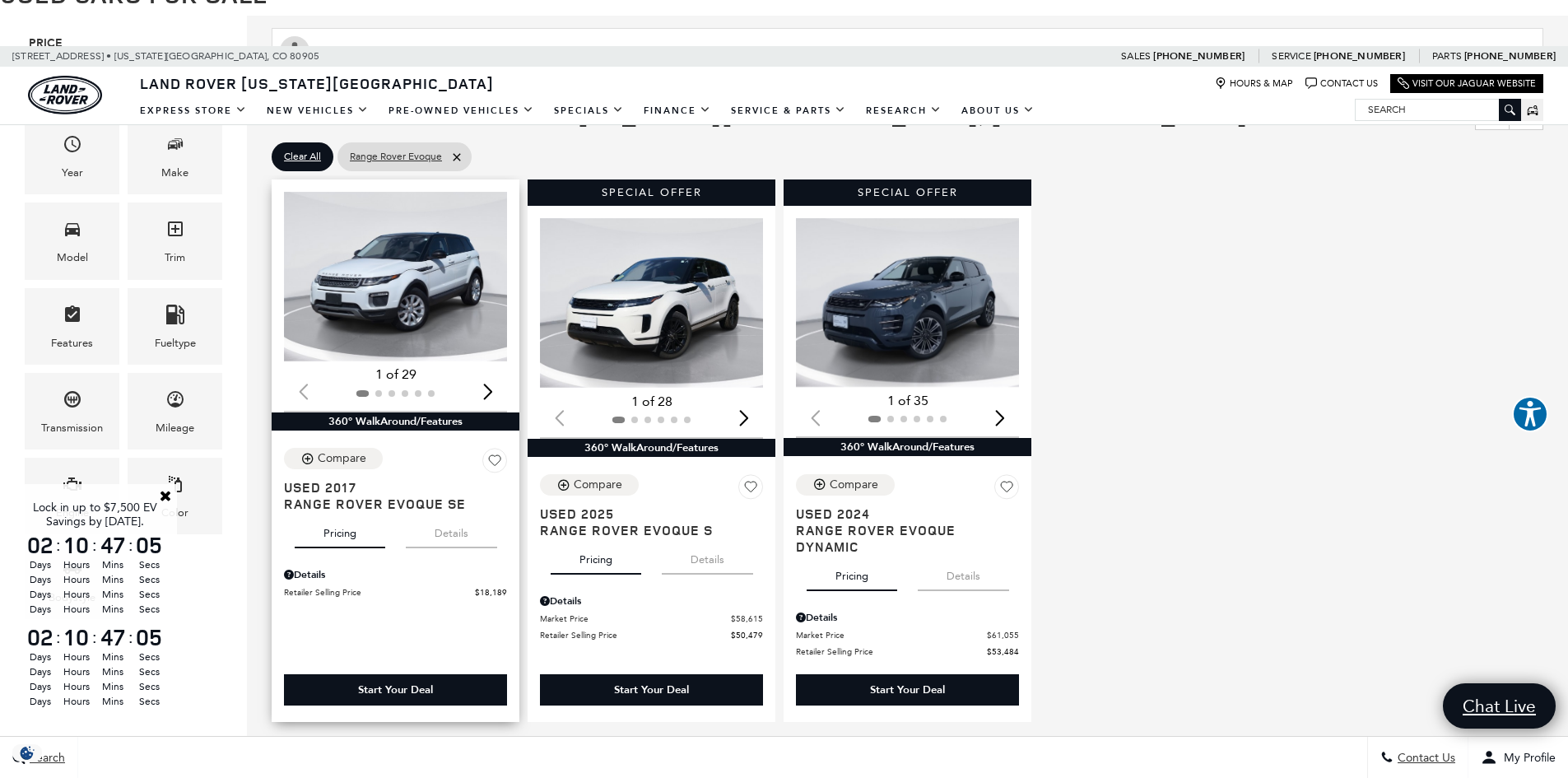
click at [481, 347] on img "1 / 2" at bounding box center [397, 276] width 225 height 170
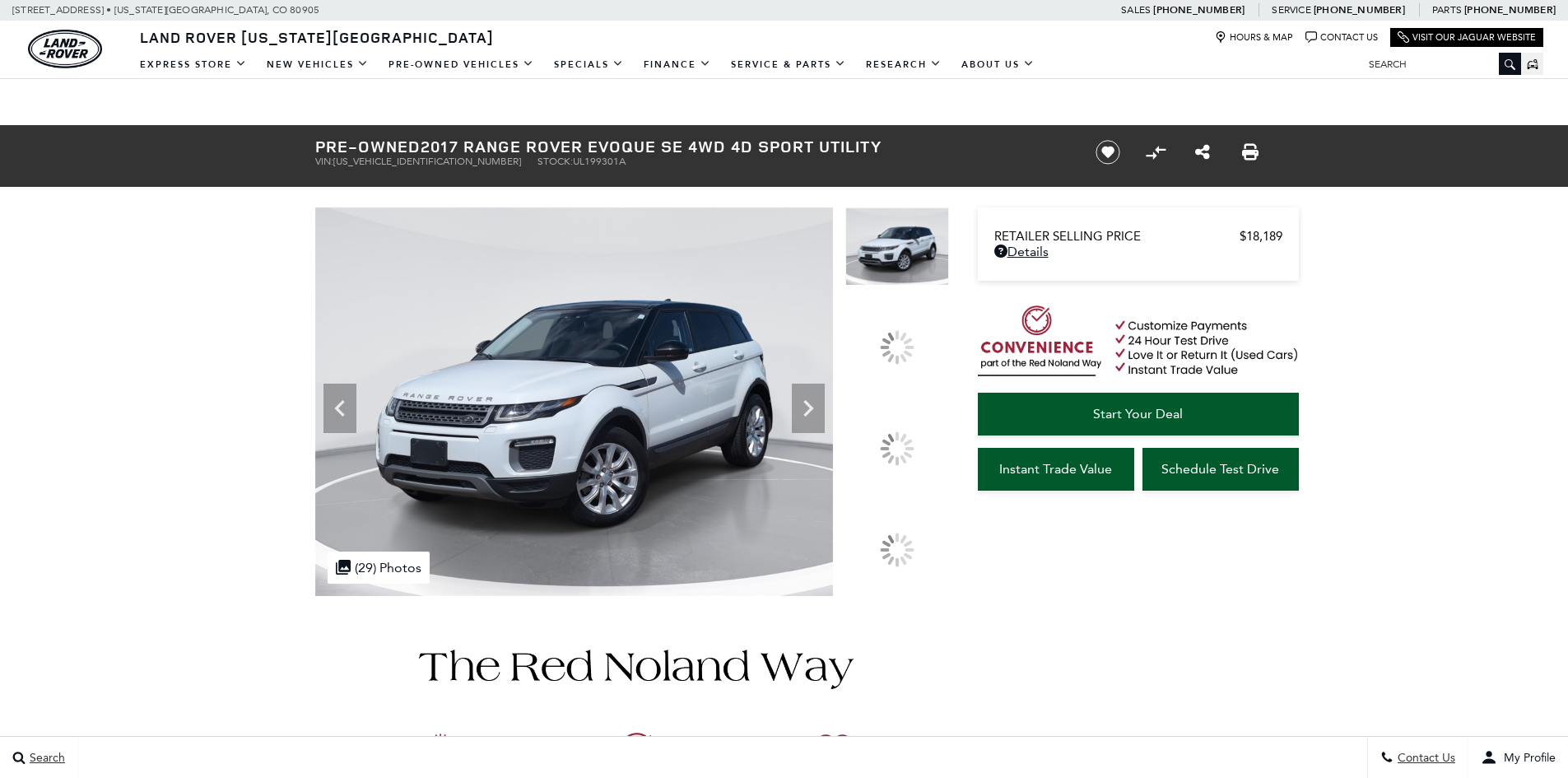
click at [769, 470] on img at bounding box center [574, 402] width 518 height 388
